Goal: Transaction & Acquisition: Purchase product/service

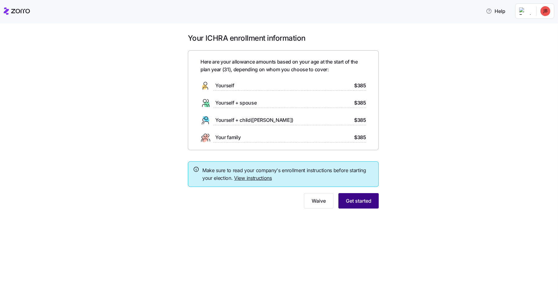
click at [356, 199] on span "Get started" at bounding box center [359, 200] width 26 height 7
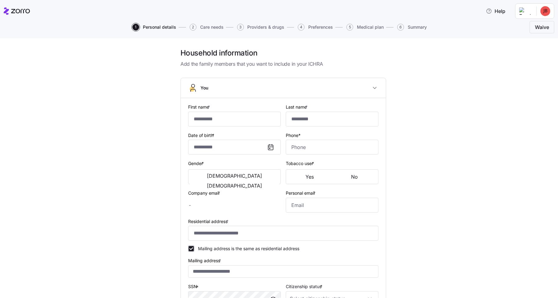
type input "******"
type input "*****"
type input "[PERSON_NAME][EMAIL_ADDRESS][PERSON_NAME][DOMAIN_NAME]"
type input "[EMAIL_ADDRESS][DOMAIN_NAME]"
type input "**********"
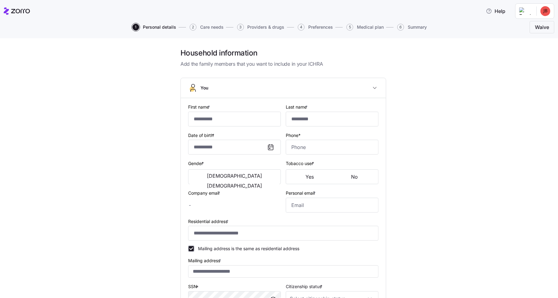
checkbox input "true"
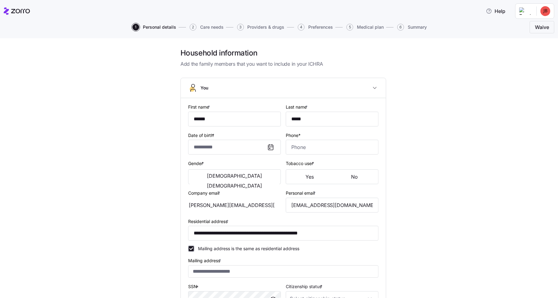
type input "**********"
type input "[PHONE_NUMBER]"
type input "[DEMOGRAPHIC_DATA] citizen"
type input "Single"
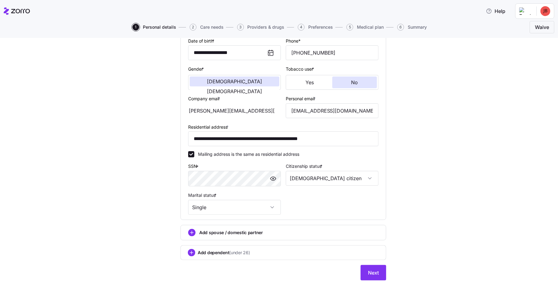
scroll to position [98, 0]
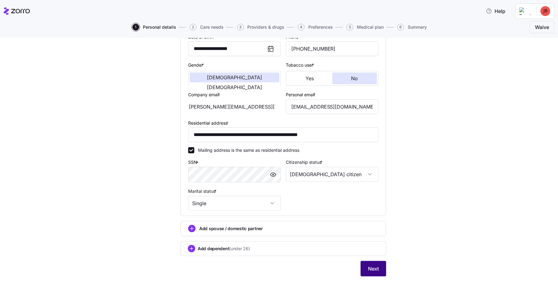
click at [375, 267] on span "Next" at bounding box center [373, 268] width 11 height 7
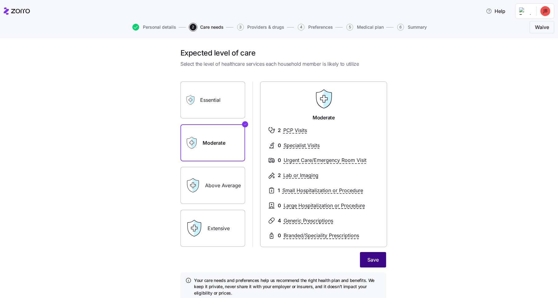
click at [370, 258] on span "Save" at bounding box center [373, 259] width 11 height 7
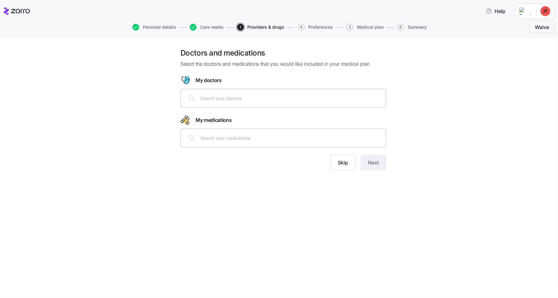
drag, startPoint x: 231, startPoint y: 96, endPoint x: 261, endPoint y: 112, distance: 34.2
click at [231, 96] on input "text" at bounding box center [292, 98] width 182 height 7
click at [346, 165] on span "Skip" at bounding box center [343, 162] width 10 height 7
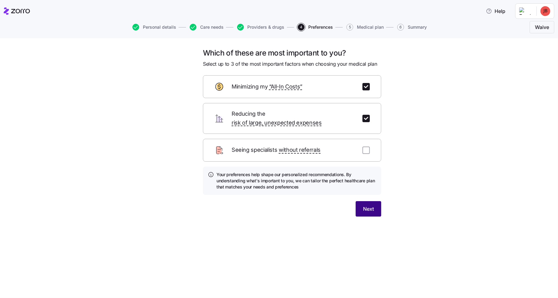
click at [372, 205] on span "Next" at bounding box center [368, 208] width 11 height 7
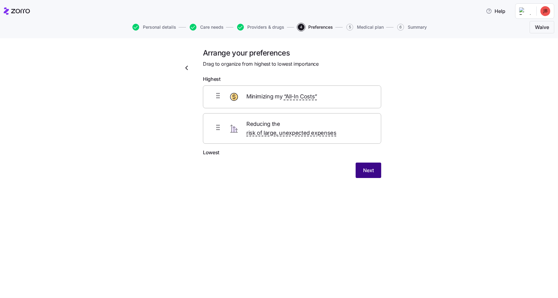
click at [373, 166] on span "Next" at bounding box center [368, 169] width 11 height 7
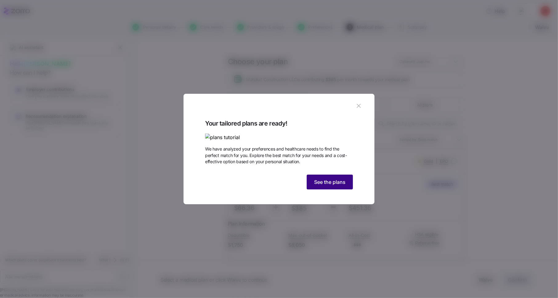
click at [319, 189] on button "See the plans" at bounding box center [330, 181] width 46 height 15
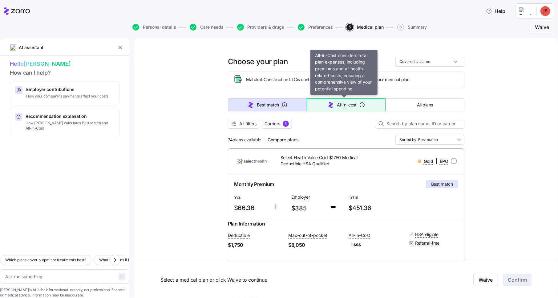
click at [352, 101] on button "All-in-cost" at bounding box center [346, 104] width 79 height 13
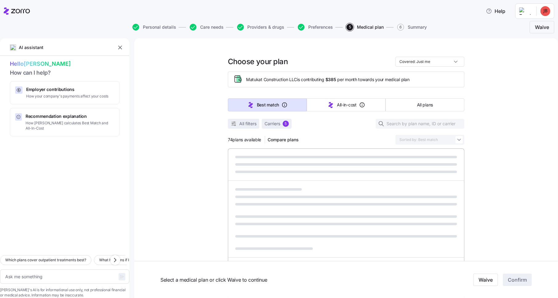
type textarea "x"
type input "Sorted by: All-in-cost"
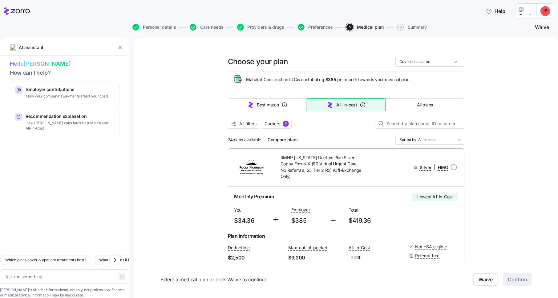
scroll to position [72, 0]
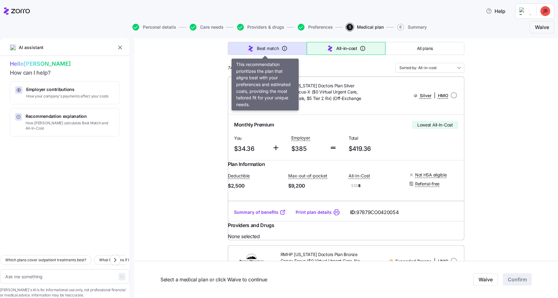
click at [266, 47] on span "Best match" at bounding box center [268, 48] width 22 height 6
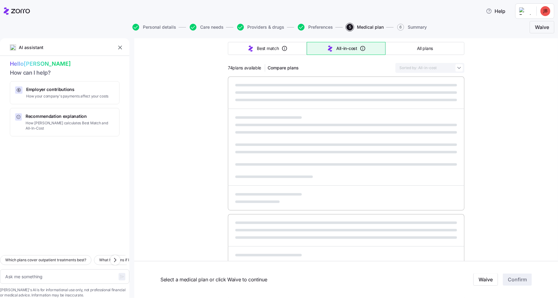
type textarea "x"
type input "Sorted by: Best match"
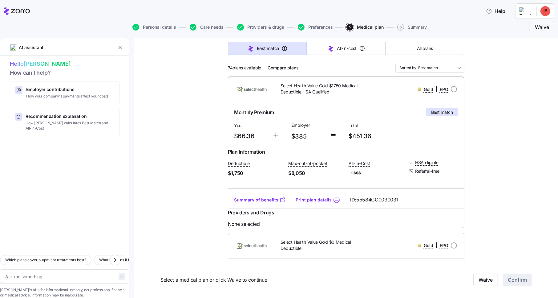
scroll to position [0, 0]
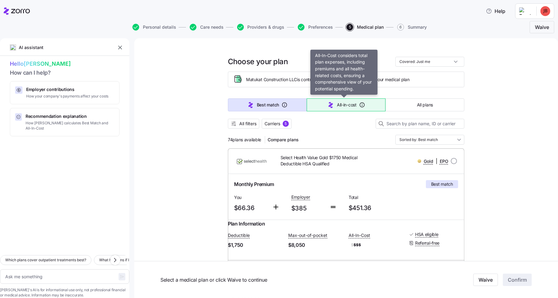
click at [341, 102] on span "All-in-cost" at bounding box center [347, 105] width 20 height 6
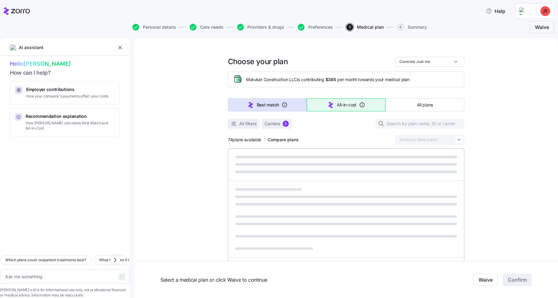
type textarea "x"
type input "Sorted by: All-in-cost"
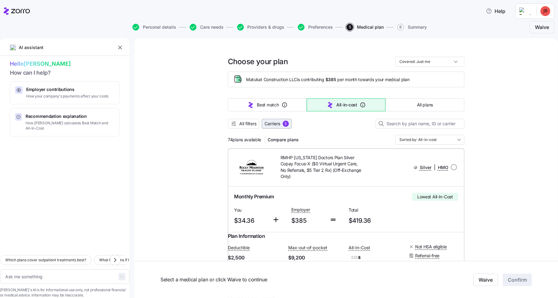
click at [273, 123] on span "Carriers" at bounding box center [273, 123] width 16 height 6
type textarea "x"
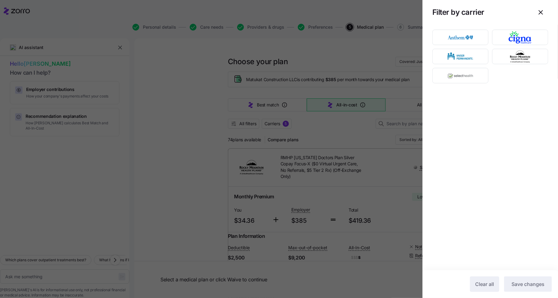
click at [210, 138] on div at bounding box center [279, 149] width 558 height 298
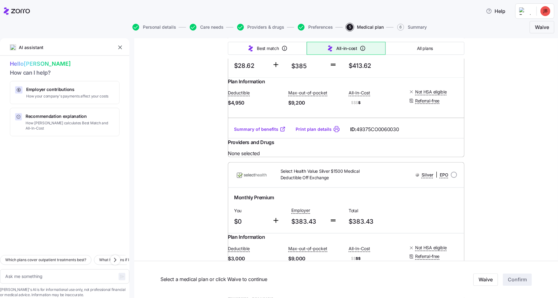
scroll to position [791, 0]
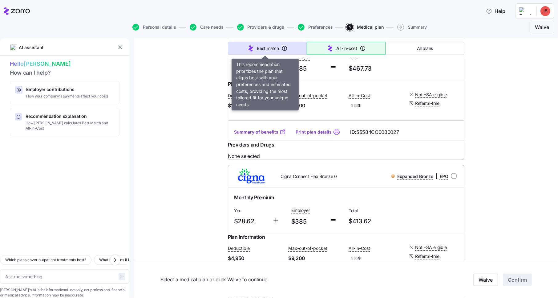
click at [265, 43] on button "Best match" at bounding box center [267, 48] width 79 height 13
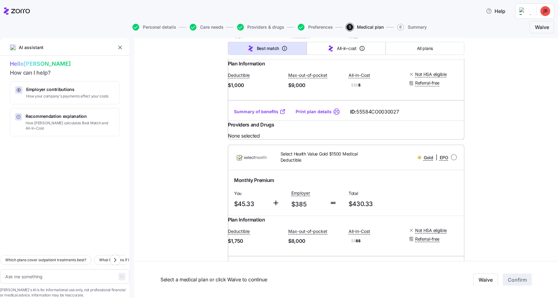
type textarea "x"
type input "Sorted by: Best match"
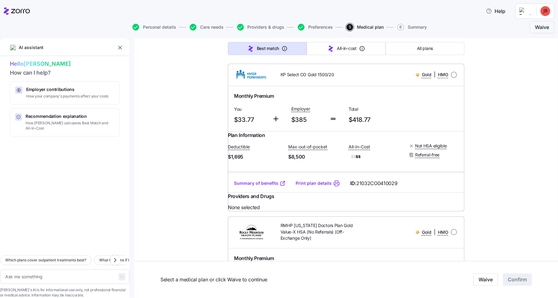
scroll to position [1294, 0]
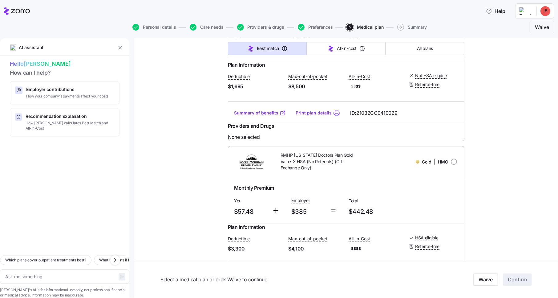
type textarea "x"
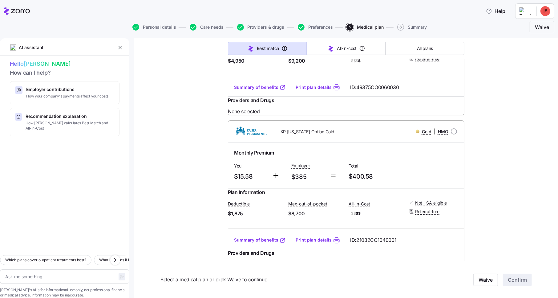
scroll to position [2013, 0]
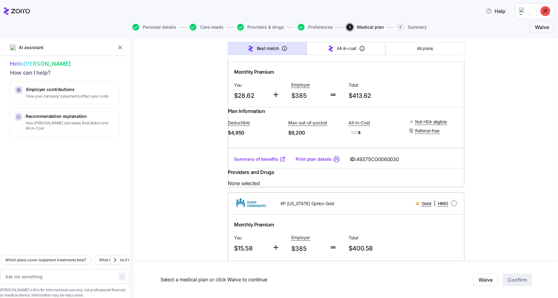
radio input "true"
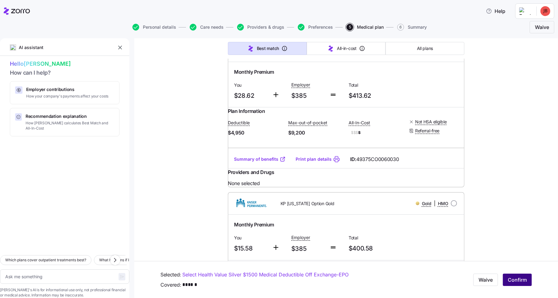
click at [517, 279] on span "Confirm" at bounding box center [517, 279] width 19 height 7
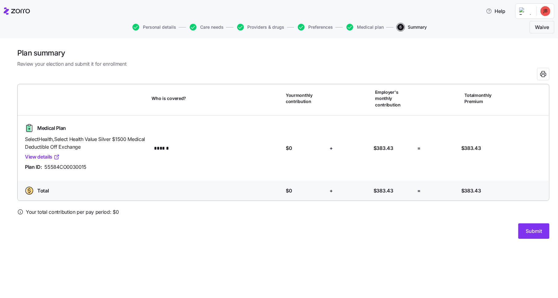
click at [45, 156] on link "View details" at bounding box center [42, 157] width 35 height 8
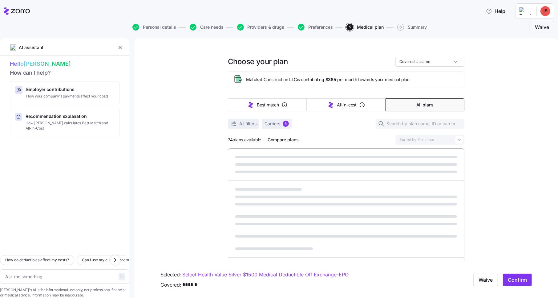
type textarea "x"
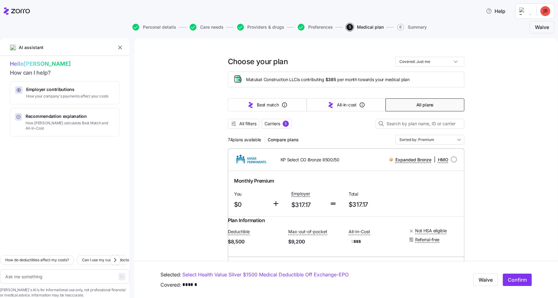
scroll to position [72, 0]
